Goal: Obtain resource: Obtain resource

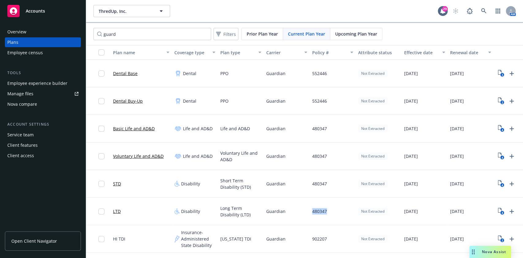
click at [32, 93] on div "Manage files" at bounding box center [20, 94] width 26 height 10
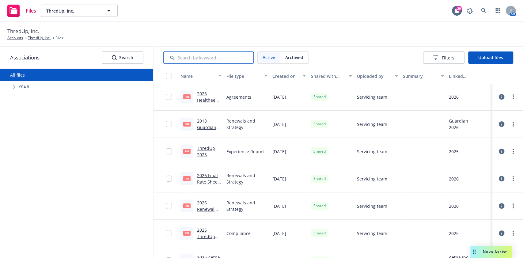
click at [172, 54] on input "Search by keyword..." at bounding box center [208, 57] width 90 height 12
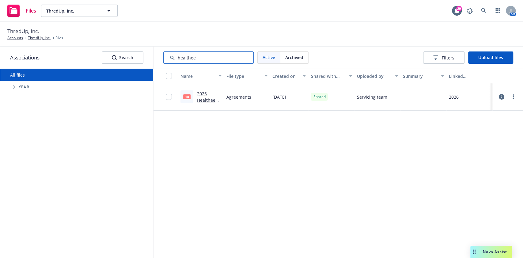
type input "healthee"
